Goal: Transaction & Acquisition: Purchase product/service

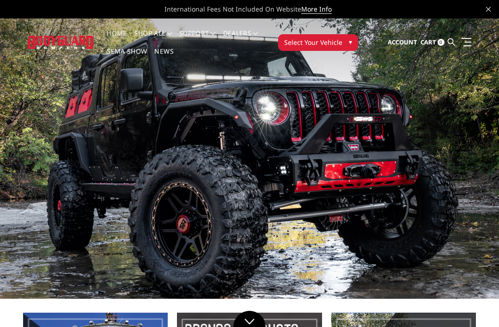
click at [464, 40] on link at bounding box center [465, 42] width 13 height 10
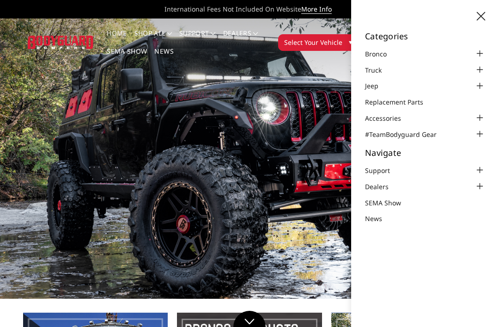
click at [475, 70] on div at bounding box center [479, 69] width 11 height 11
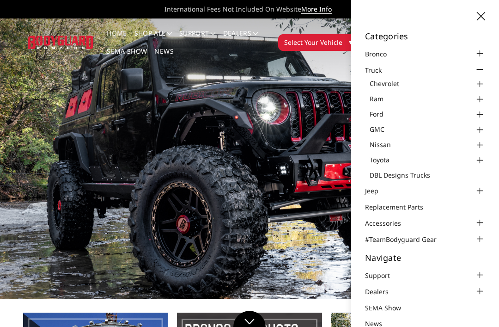
click at [392, 83] on link "Chevrolet" at bounding box center [428, 84] width 116 height 10
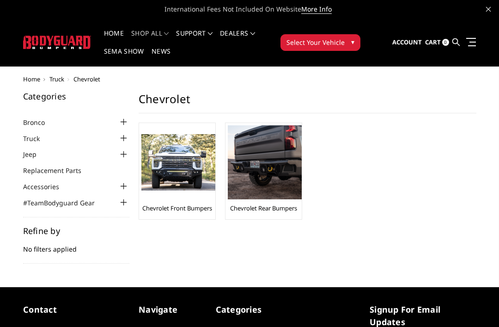
click at [179, 175] on img at bounding box center [178, 162] width 74 height 57
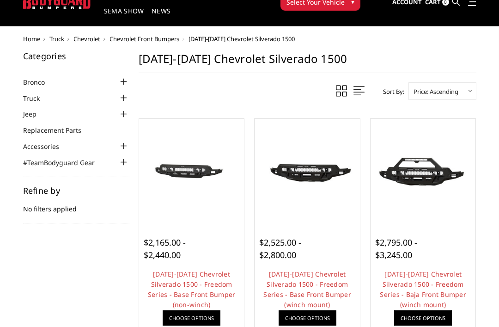
scroll to position [41, 0]
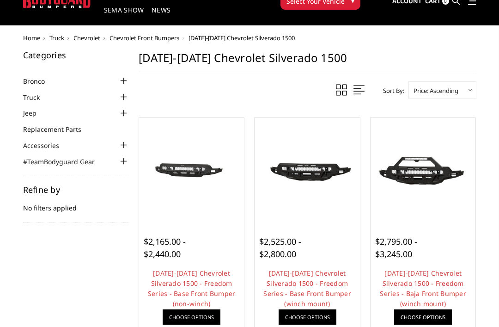
click at [201, 180] on img at bounding box center [191, 171] width 101 height 48
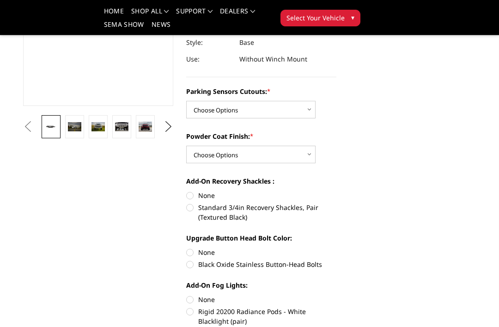
scroll to position [196, 0]
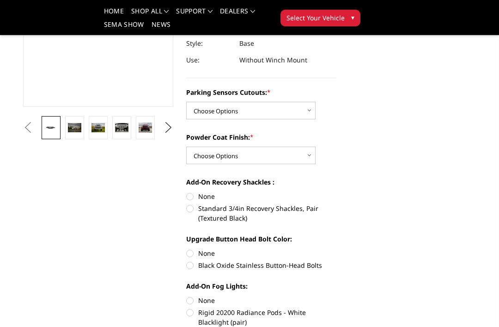
click at [147, 126] on img at bounding box center [145, 127] width 13 height 11
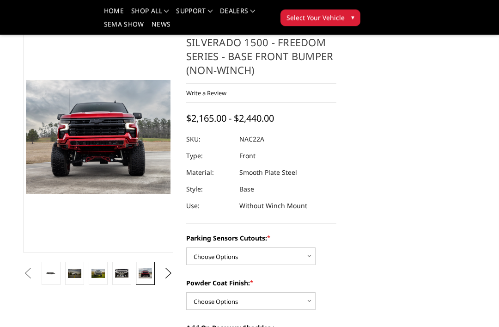
scroll to position [50, 0]
click at [167, 273] on button "Next" at bounding box center [169, 274] width 14 height 14
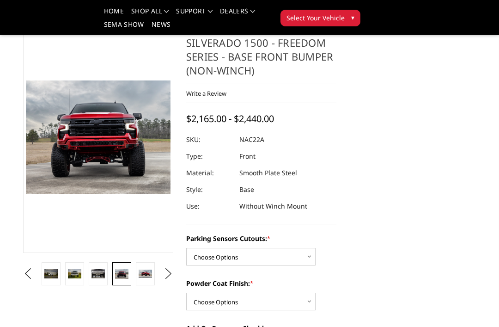
click at [166, 275] on button "Next" at bounding box center [169, 274] width 14 height 14
click at [119, 268] on link at bounding box center [121, 273] width 19 height 23
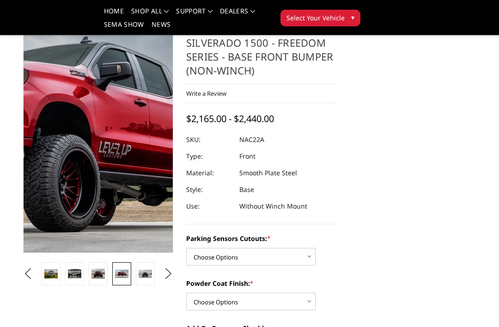
click at [118, 131] on img at bounding box center [41, 141] width 592 height 362
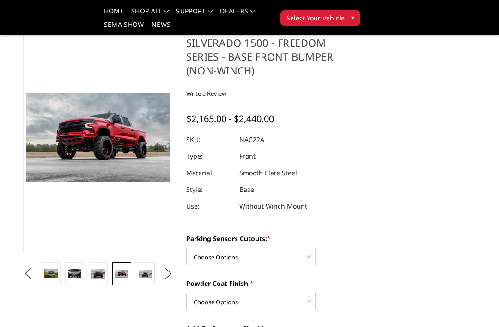
scroll to position [0, 0]
